Goal: Navigation & Orientation: Find specific page/section

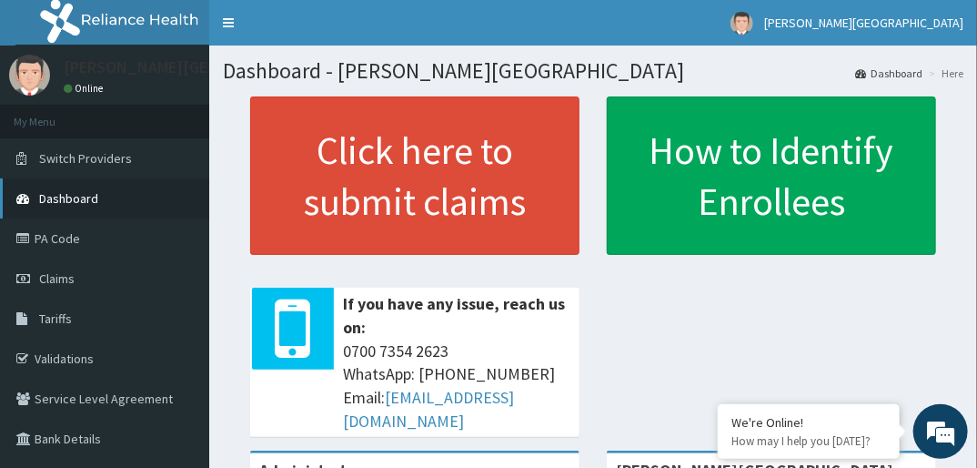
click at [126, 193] on link "Dashboard" at bounding box center [104, 198] width 209 height 40
click at [137, 193] on link "Dashboard" at bounding box center [104, 198] width 209 height 40
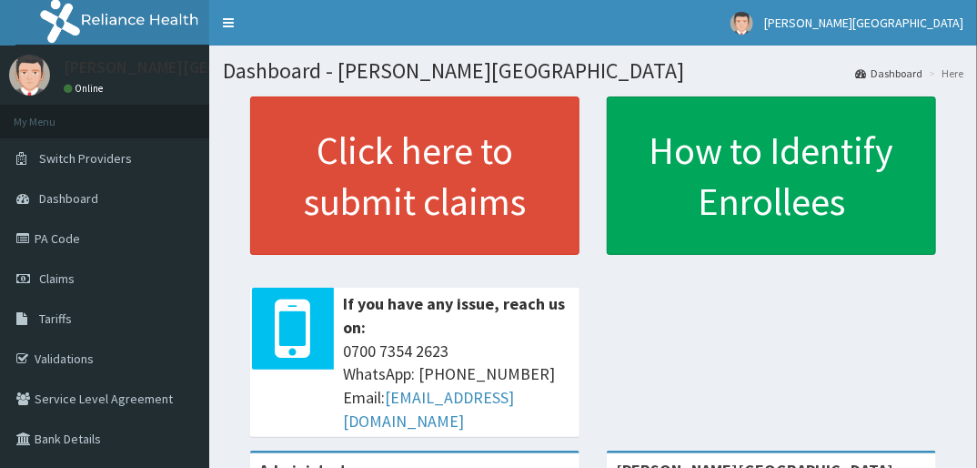
click at [137, 193] on link "Dashboard" at bounding box center [104, 198] width 209 height 40
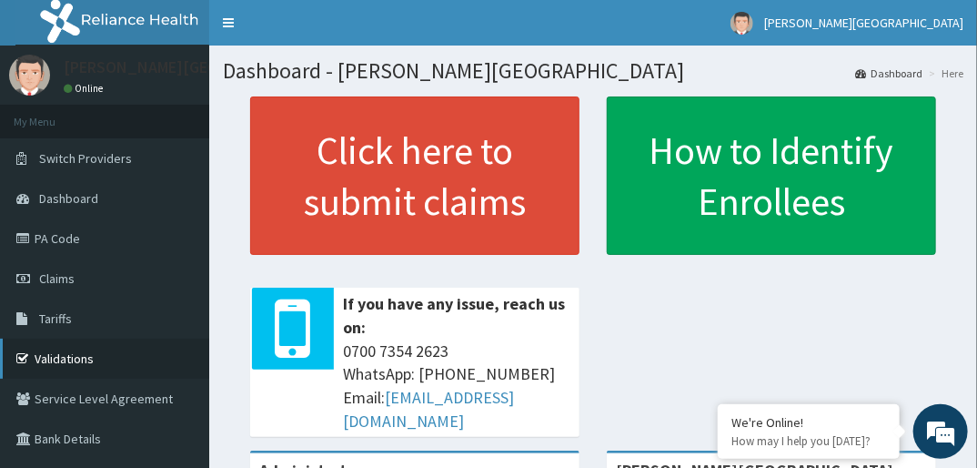
click at [116, 352] on link "Validations" at bounding box center [104, 358] width 209 height 40
